Goal: Task Accomplishment & Management: Use online tool/utility

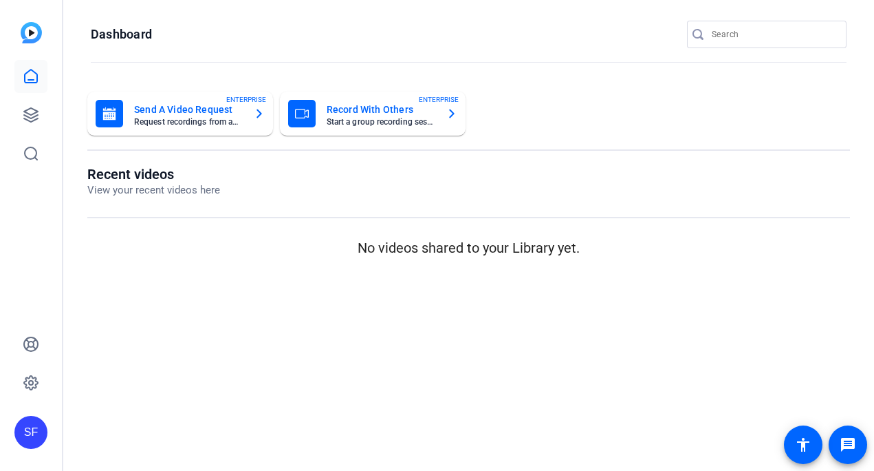
click at [266, 175] on openreel-page-title "Recent videos View your recent videos here" at bounding box center [468, 182] width 763 height 32
click at [30, 108] on icon at bounding box center [31, 115] width 14 height 14
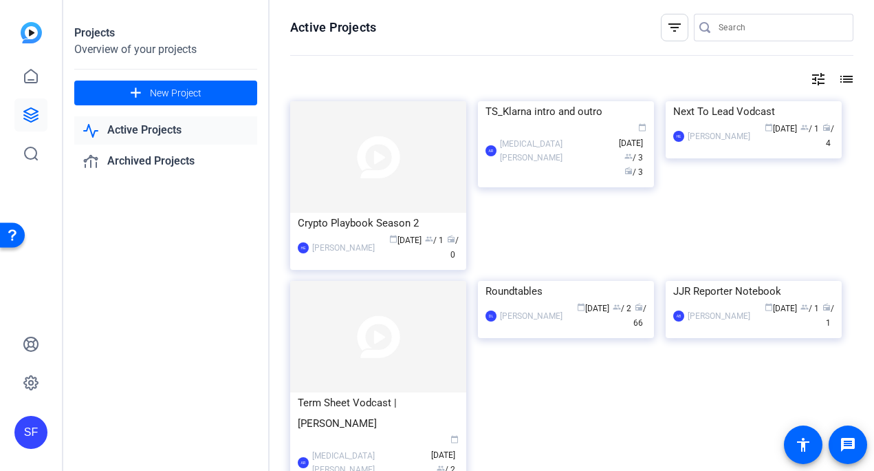
click at [512, 101] on img at bounding box center [566, 101] width 176 height 0
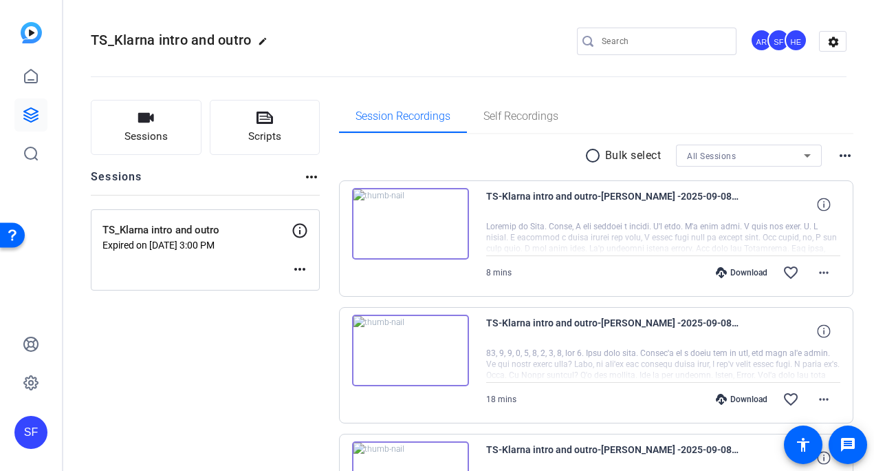
click at [208, 247] on p "Expired on Sep 08, 2025 @ 3:00 PM" at bounding box center [197, 244] width 189 height 11
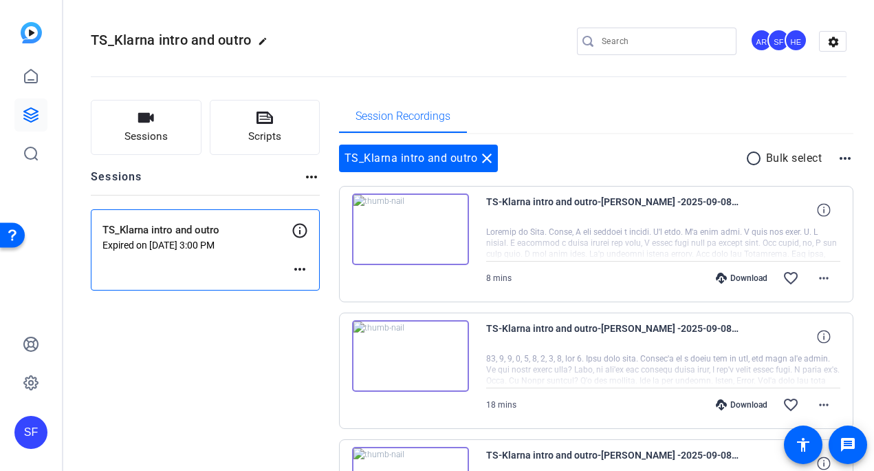
click at [305, 266] on mat-icon "more_horiz" at bounding box center [300, 269] width 17 height 17
click at [348, 290] on span "Edit Session" at bounding box center [334, 289] width 63 height 17
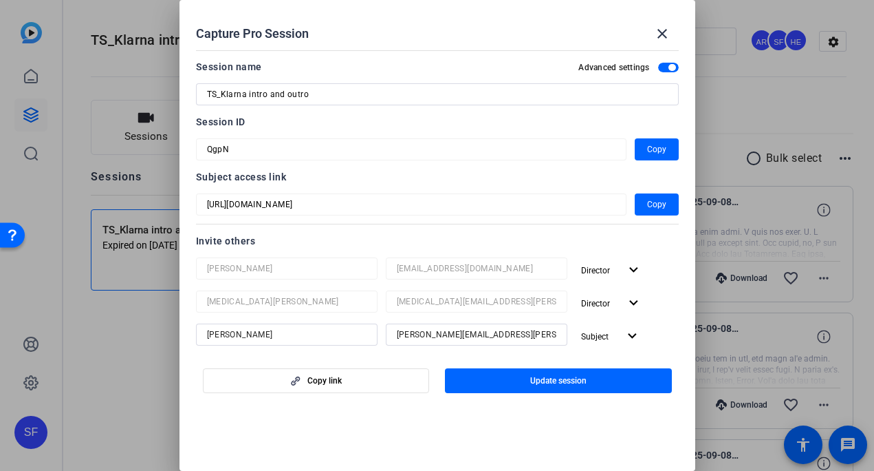
scroll to position [448, 0]
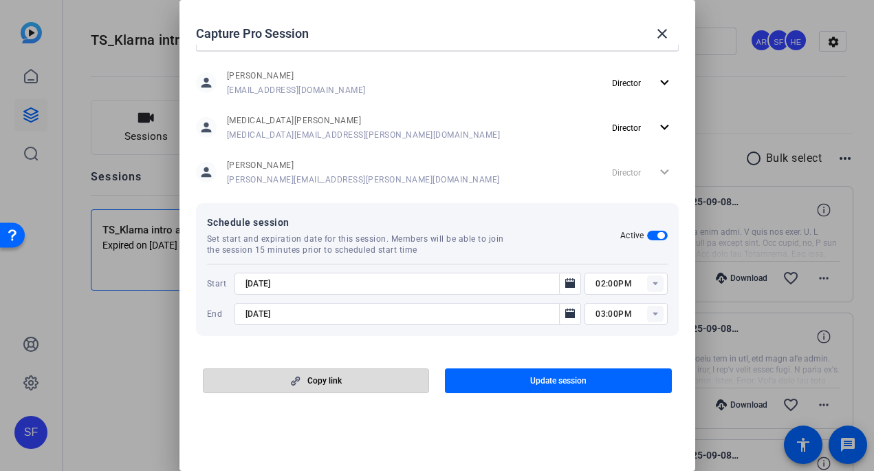
click at [376, 381] on span "button" at bounding box center [317, 380] width 226 height 33
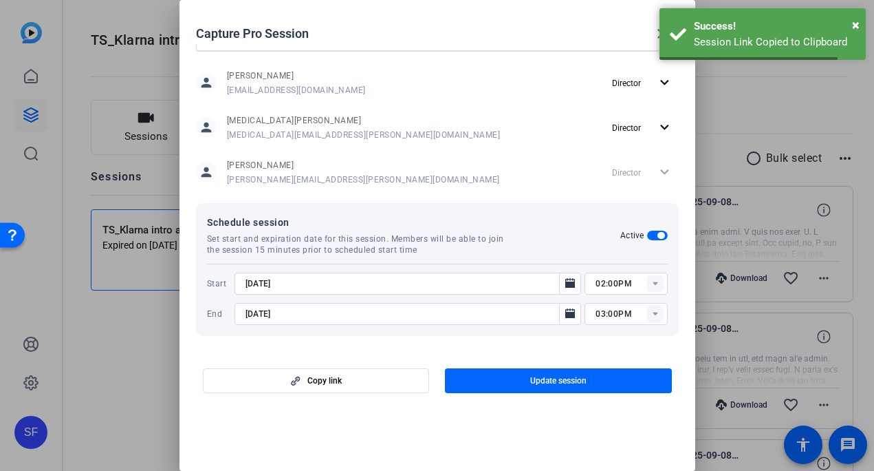
click at [131, 367] on div at bounding box center [437, 235] width 874 height 471
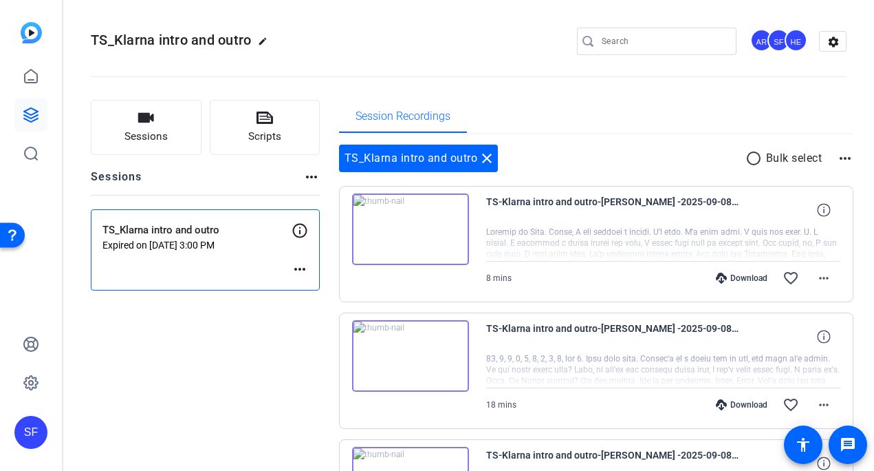
click at [225, 250] on div "TS_Klarna intro and outro Expired on Sep 08, 2025 @ 3:00 PM more_horiz" at bounding box center [205, 249] width 229 height 81
click at [193, 248] on p "Expired on Sep 08, 2025 @ 3:00 PM" at bounding box center [197, 244] width 189 height 11
click at [299, 269] on mat-icon "more_horiz" at bounding box center [300, 269] width 17 height 17
click at [354, 290] on span "Edit Session" at bounding box center [334, 289] width 63 height 17
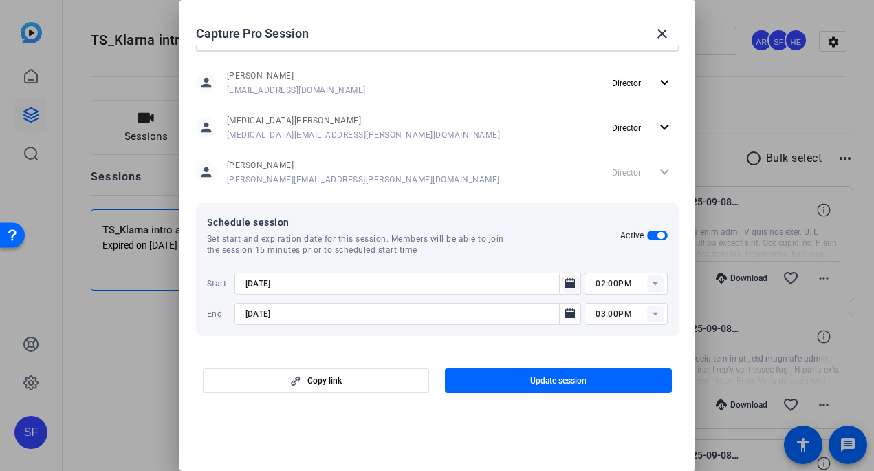
click at [566, 284] on icon "Open calendar" at bounding box center [571, 283] width 10 height 10
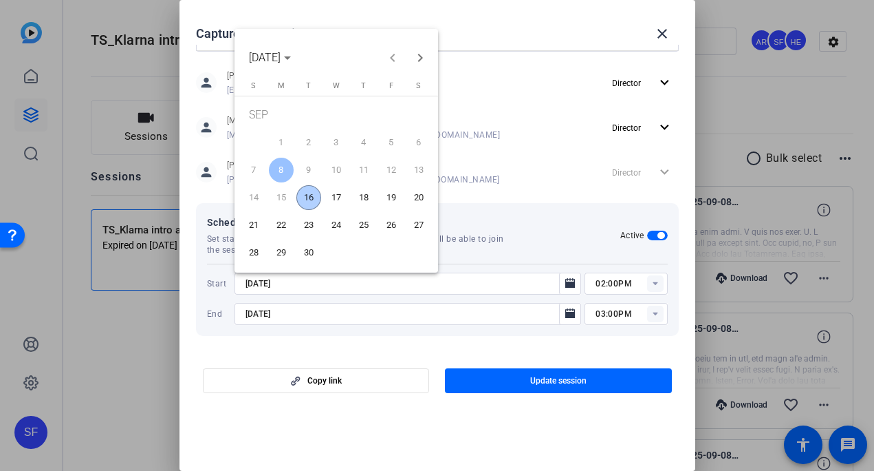
drag, startPoint x: 491, startPoint y: 325, endPoint x: 532, endPoint y: 316, distance: 42.4
click at [492, 324] on div at bounding box center [437, 235] width 874 height 471
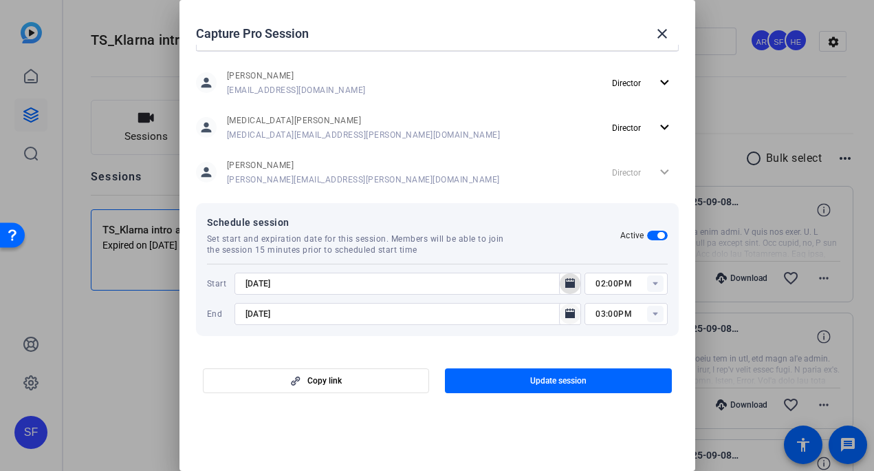
click at [566, 308] on icon "Open calendar" at bounding box center [571, 313] width 10 height 10
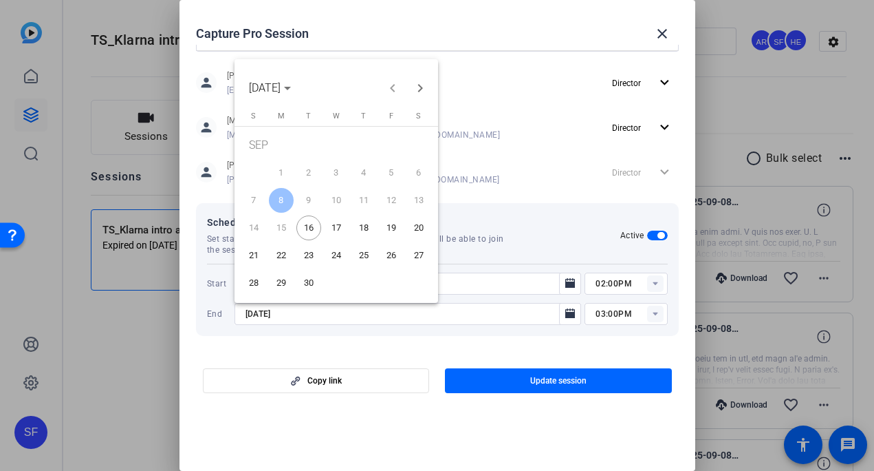
click at [327, 228] on span "17" at bounding box center [336, 227] width 25 height 25
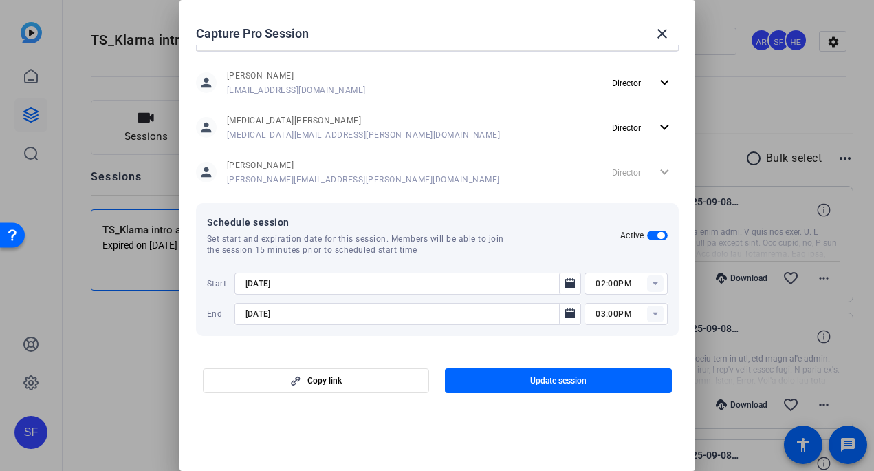
type input "9/17/2025"
click at [601, 383] on span "button" at bounding box center [558, 380] width 227 height 33
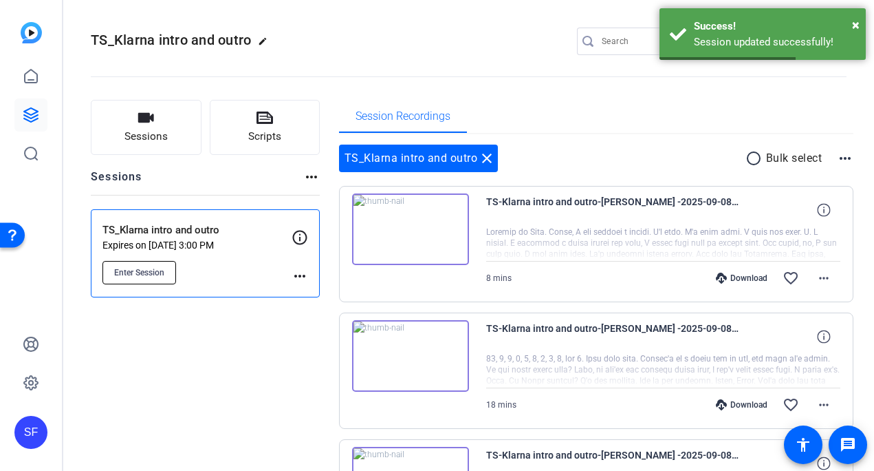
click at [144, 270] on span "Enter Session" at bounding box center [139, 272] width 50 height 11
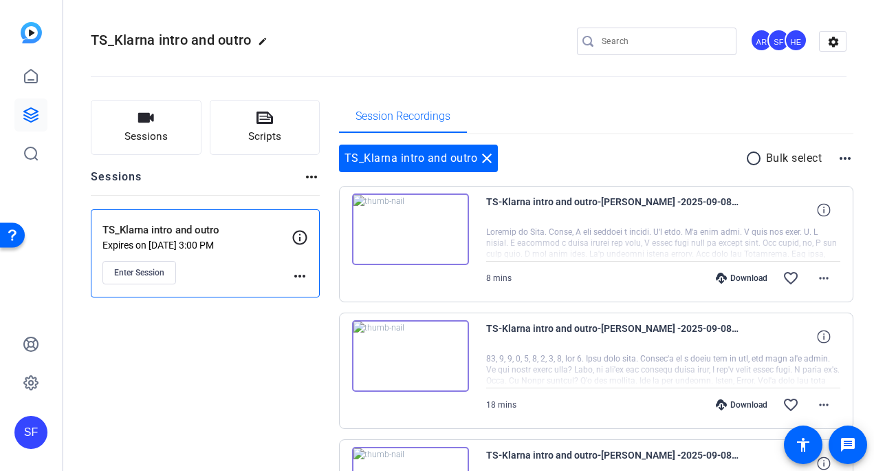
click at [422, 377] on img at bounding box center [410, 356] width 117 height 72
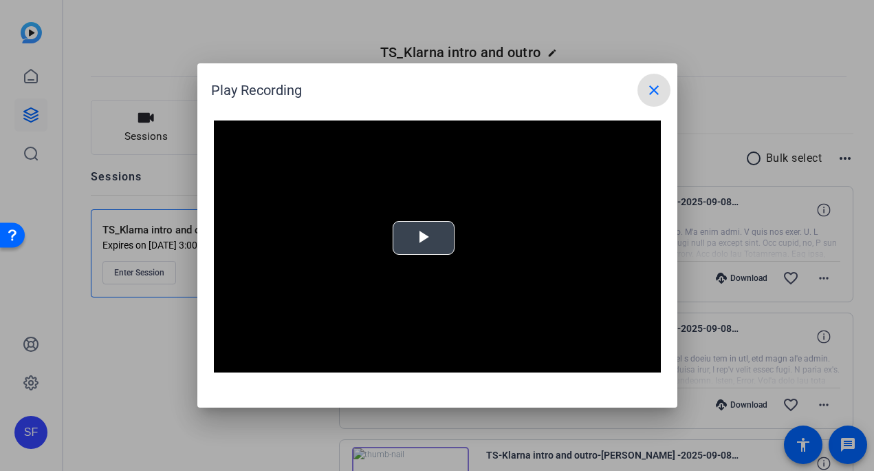
click at [424, 238] on span "Video Player" at bounding box center [424, 238] width 0 height 0
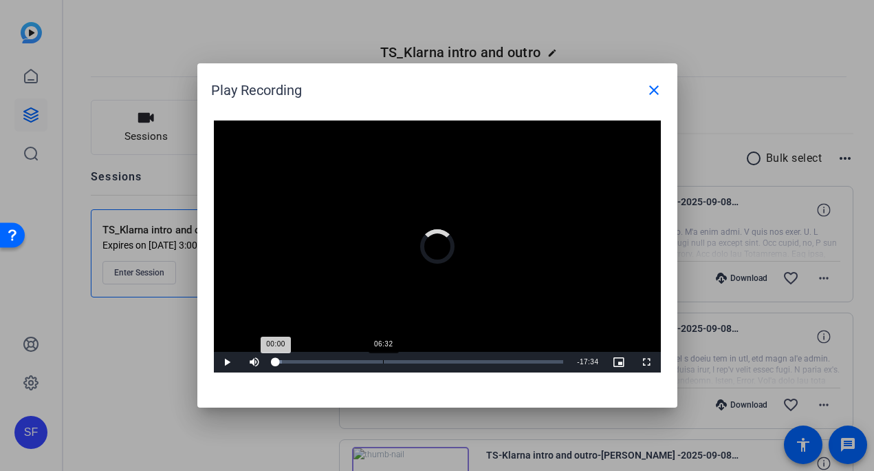
click at [382, 363] on div "Loaded : 2.26% 06:32 00:00" at bounding box center [420, 362] width 302 height 21
click at [403, 358] on div "Loaded : 39.83% 07:50 06:33" at bounding box center [420, 362] width 302 height 21
click at [658, 92] on mat-icon "close" at bounding box center [654, 90] width 17 height 17
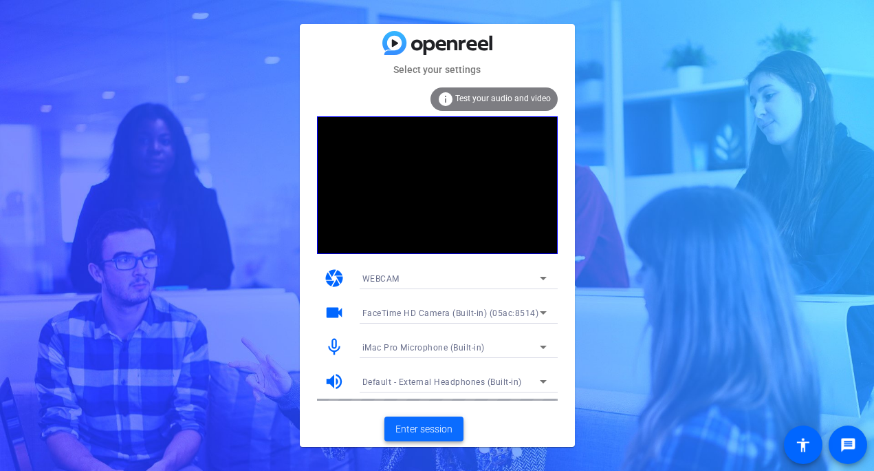
click at [445, 431] on span "Enter session" at bounding box center [424, 429] width 57 height 14
click at [430, 433] on span "Enter session" at bounding box center [424, 429] width 57 height 14
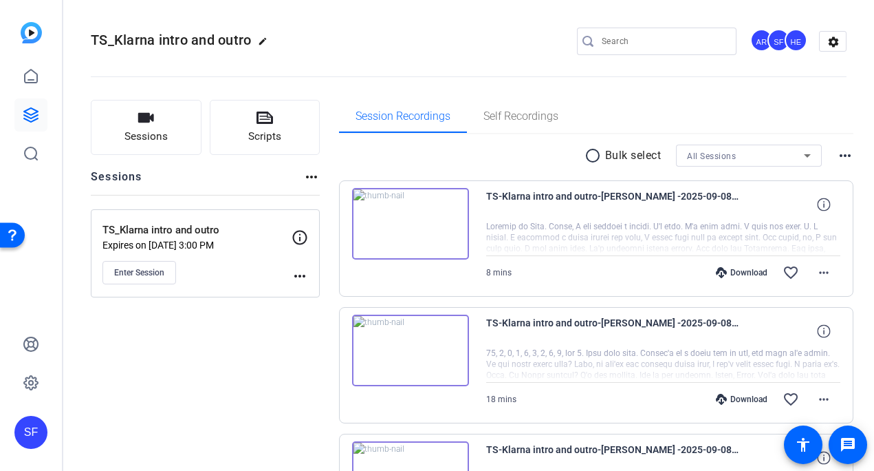
scroll to position [140, 0]
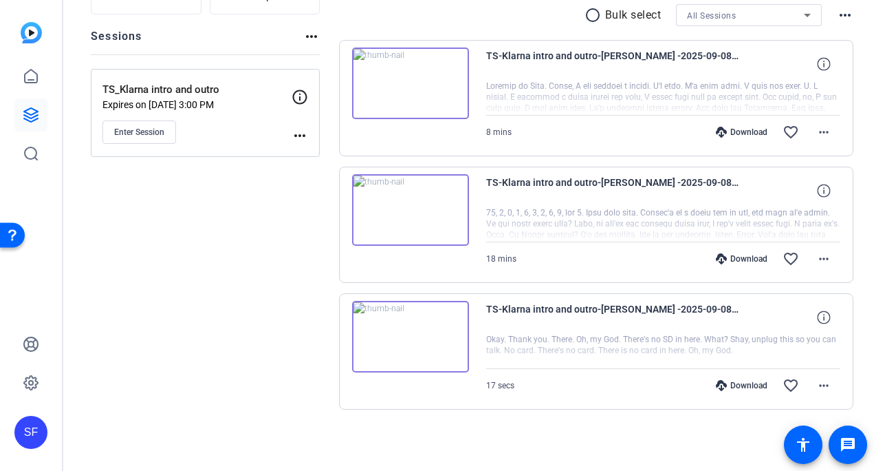
click at [423, 338] on img at bounding box center [410, 337] width 117 height 72
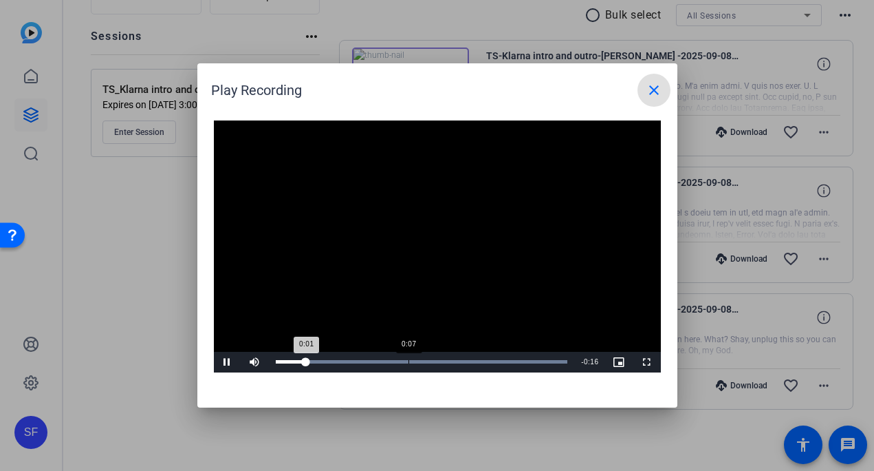
click at [408, 357] on div "Loaded : 100.00% 0:07 0:01" at bounding box center [422, 362] width 306 height 21
click at [650, 93] on mat-icon "close" at bounding box center [654, 90] width 17 height 17
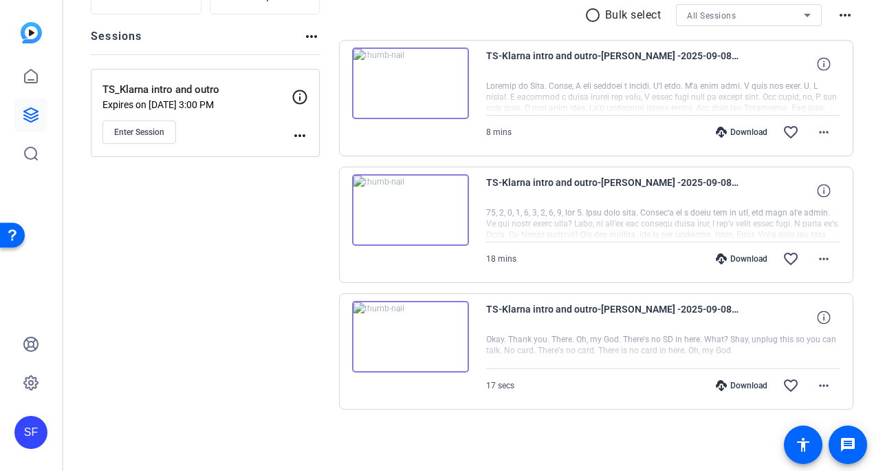
click at [433, 98] on img at bounding box center [410, 83] width 117 height 72
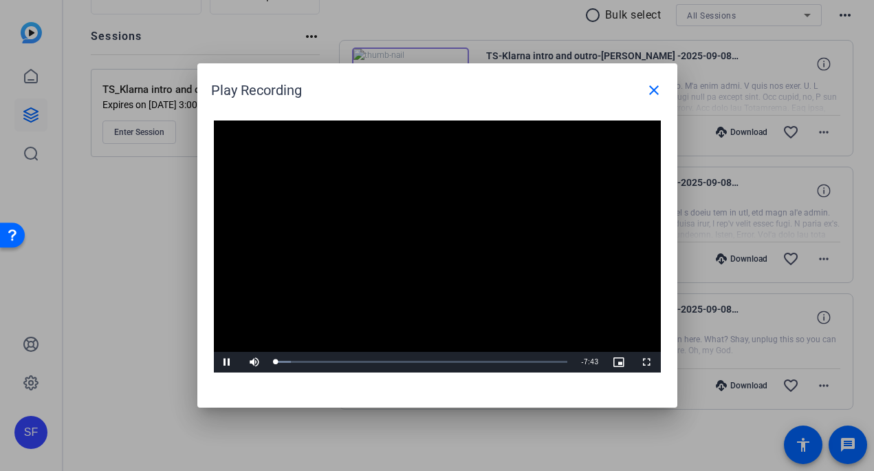
click at [426, 240] on video "Video Player" at bounding box center [437, 246] width 447 height 252
click at [238, 362] on span "Video Player" at bounding box center [228, 362] width 28 height 0
click at [416, 361] on div "3:42" at bounding box center [416, 361] width 1 height 3
click at [442, 355] on div "Loaded : 53.07% 4:24 3:43" at bounding box center [422, 362] width 306 height 21
click at [654, 89] on mat-icon "close" at bounding box center [654, 90] width 17 height 17
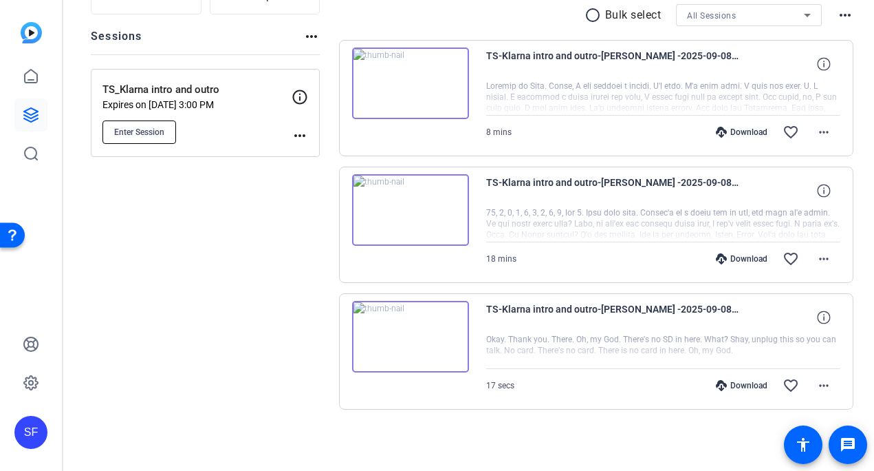
click at [145, 131] on span "Enter Session" at bounding box center [139, 132] width 50 height 11
click at [161, 130] on span "Enter Session" at bounding box center [139, 132] width 50 height 11
click at [816, 259] on mat-icon "more_horiz" at bounding box center [824, 258] width 17 height 17
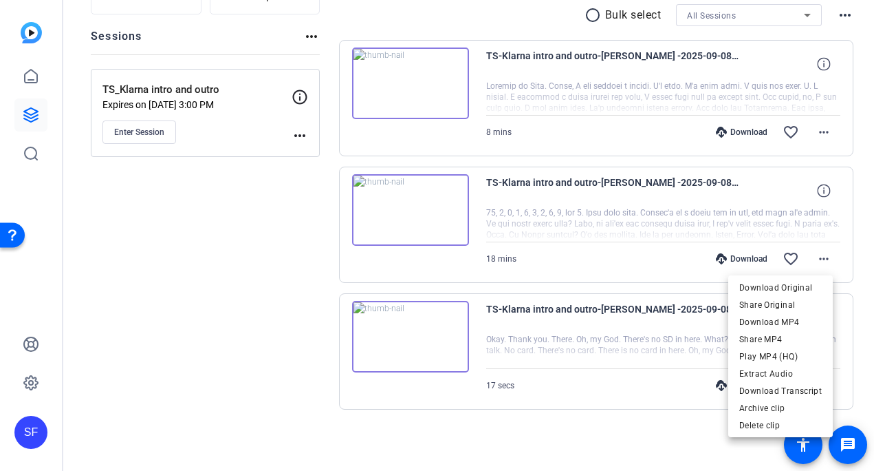
click at [826, 120] on div at bounding box center [437, 235] width 874 height 471
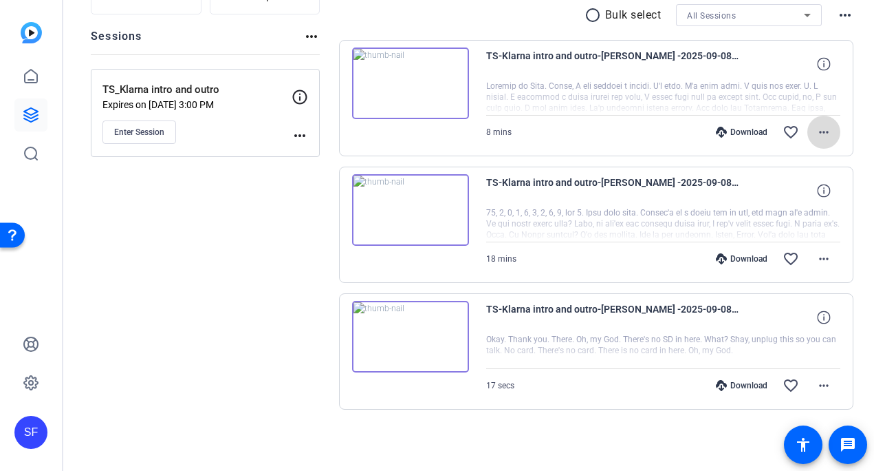
click at [816, 133] on mat-icon "more_horiz" at bounding box center [824, 132] width 17 height 17
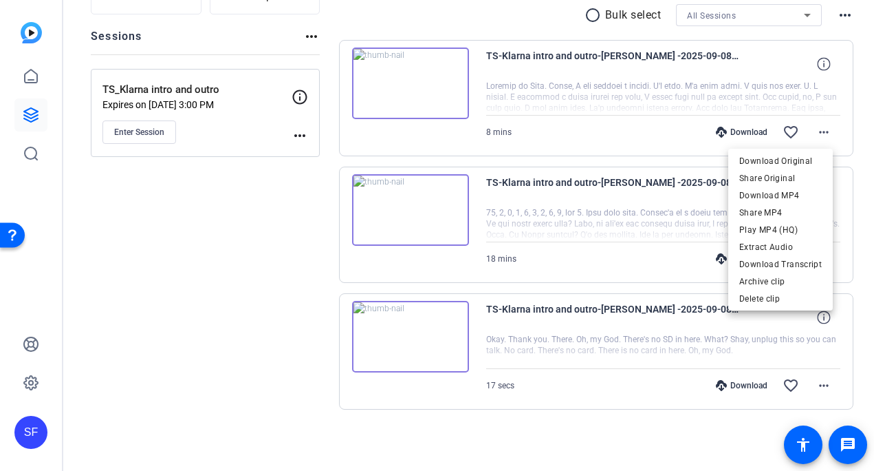
click at [179, 291] on div at bounding box center [437, 235] width 874 height 471
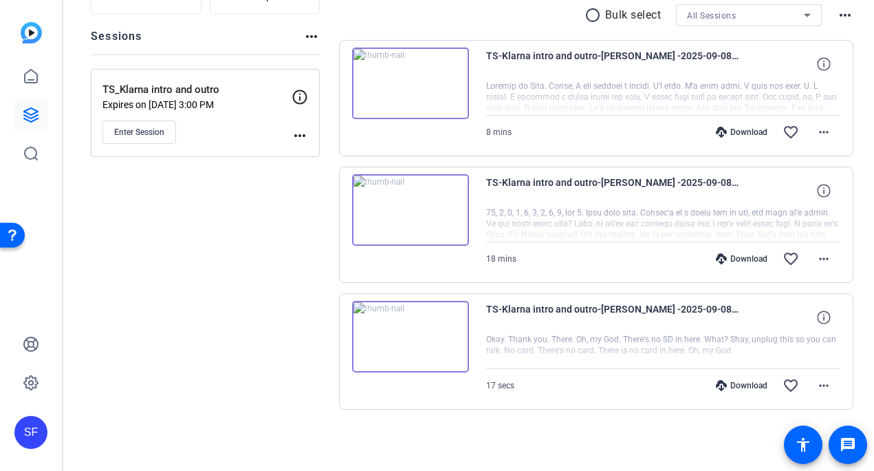
drag, startPoint x: 181, startPoint y: 297, endPoint x: 660, endPoint y: 356, distance: 483.2
click at [182, 297] on div "Sessions Scripts Sessions more_horiz TS_Klarna intro and outro Expires on Sep 1…" at bounding box center [205, 206] width 229 height 494
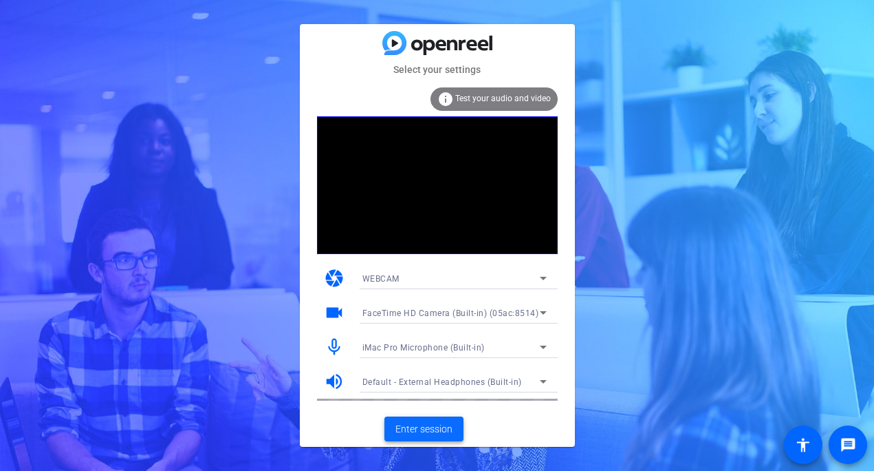
click at [428, 429] on span "Enter session" at bounding box center [424, 429] width 57 height 14
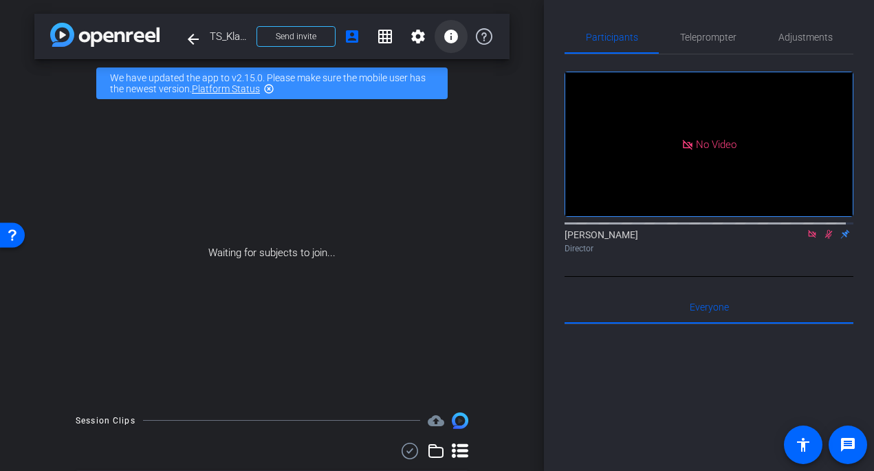
click at [447, 36] on mat-icon "info" at bounding box center [451, 36] width 17 height 17
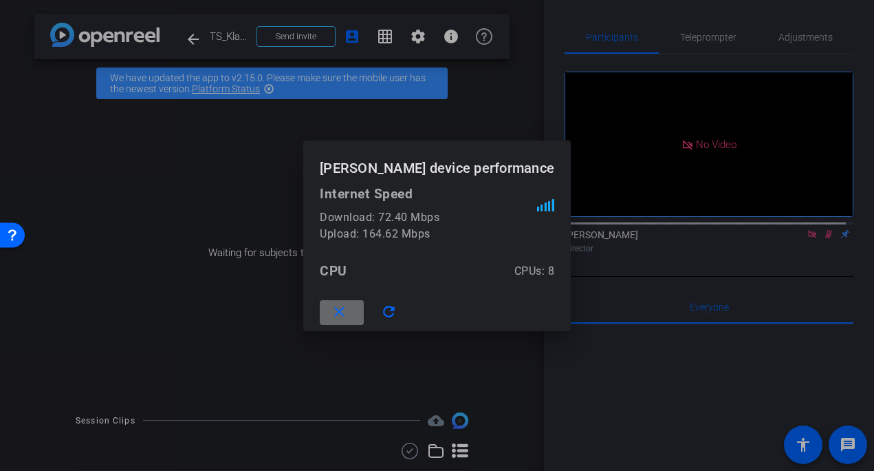
click at [345, 305] on span at bounding box center [342, 312] width 44 height 33
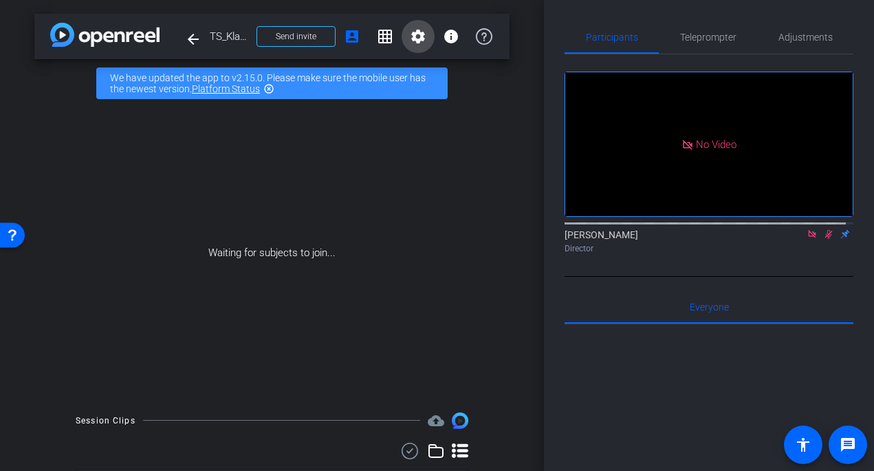
click at [410, 43] on mat-icon "settings" at bounding box center [418, 36] width 17 height 17
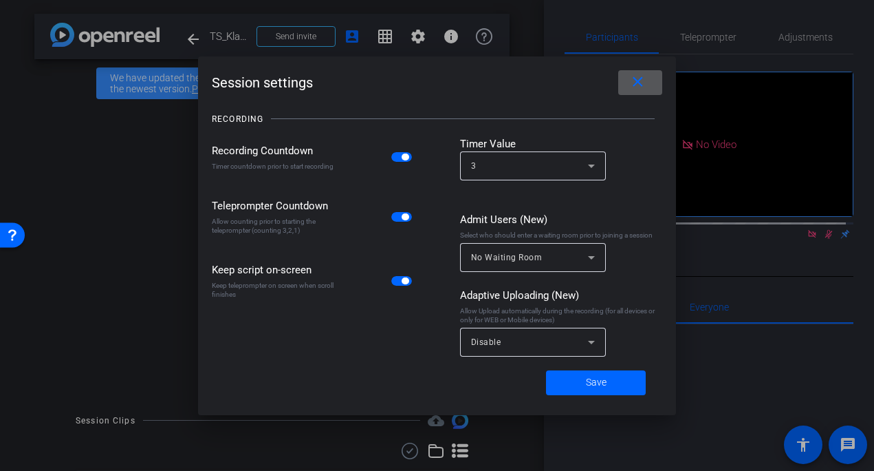
drag, startPoint x: 644, startPoint y: 87, endPoint x: 656, endPoint y: 91, distance: 12.2
click at [644, 87] on mat-icon "close" at bounding box center [638, 82] width 17 height 17
